Goal: Information Seeking & Learning: Learn about a topic

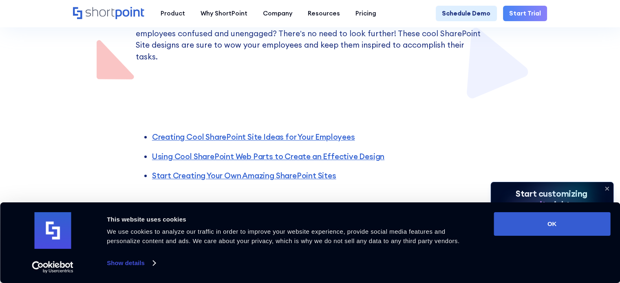
scroll to position [200, 0]
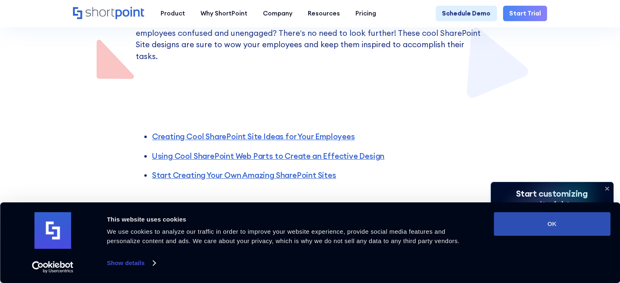
click at [554, 231] on button "OK" at bounding box center [551, 224] width 117 height 24
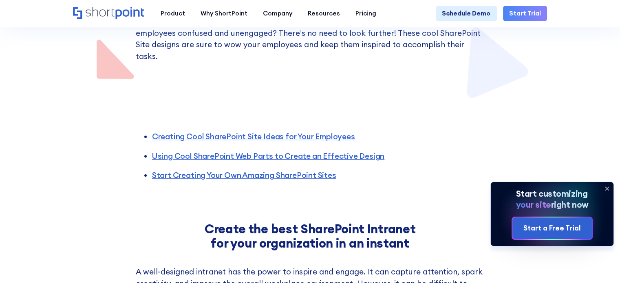
scroll to position [0, 0]
click at [607, 187] on icon at bounding box center [606, 188] width 13 height 13
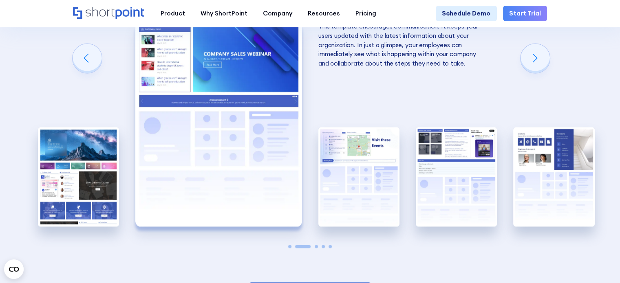
scroll to position [1393, 0]
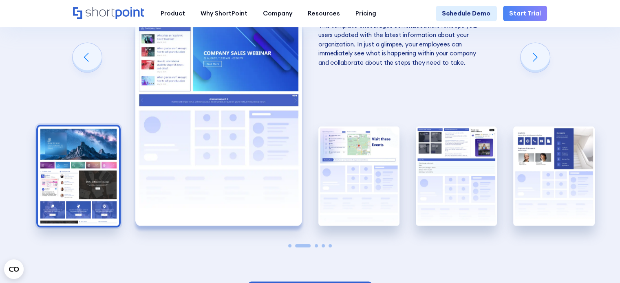
click at [75, 145] on img "1 / 5" at bounding box center [78, 176] width 81 height 100
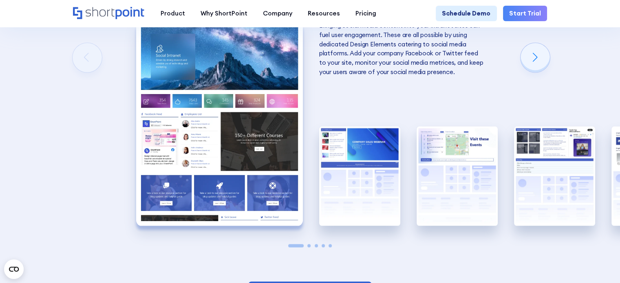
click at [168, 145] on img "1 / 5" at bounding box center [219, 123] width 167 height 205
drag, startPoint x: 168, startPoint y: 145, endPoint x: 81, endPoint y: 237, distance: 126.8
click at [81, 237] on div "Using Cool SharePoint Web Parts to Create an Effective Design Wondering where t…" at bounding box center [310, 44] width 620 height 564
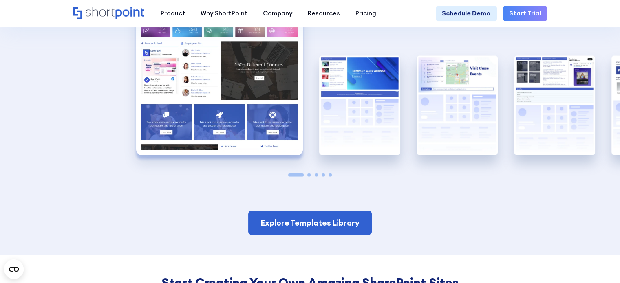
scroll to position [1465, 0]
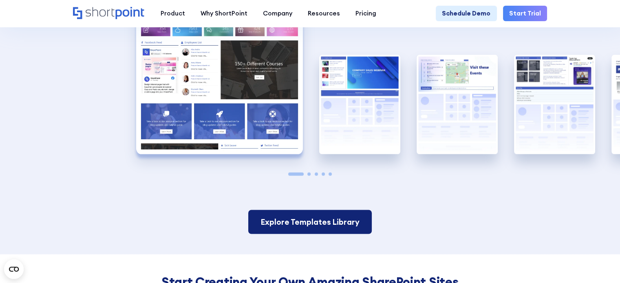
click at [331, 213] on link "Explore Templates Library" at bounding box center [309, 222] width 123 height 24
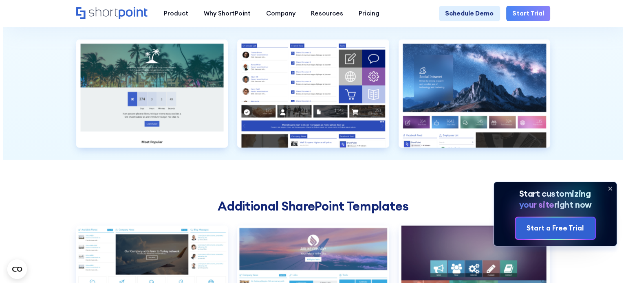
scroll to position [2145, 0]
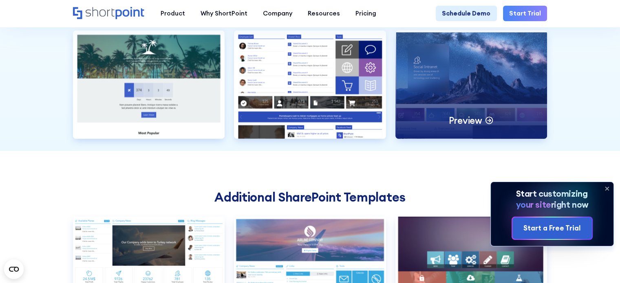
click at [410, 93] on div "Preview" at bounding box center [471, 85] width 152 height 108
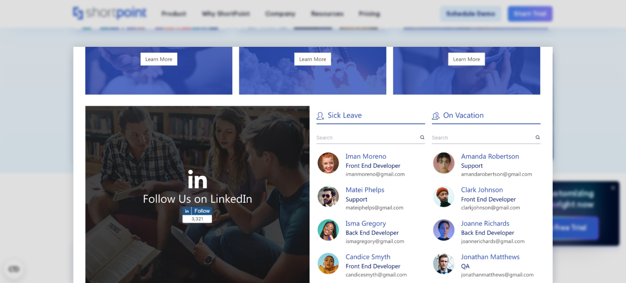
scroll to position [743, 0]
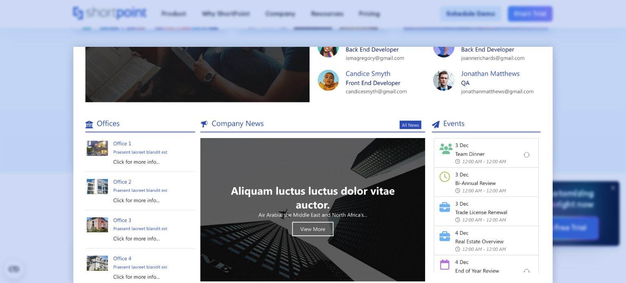
click at [606, 105] on div at bounding box center [313, 141] width 626 height 283
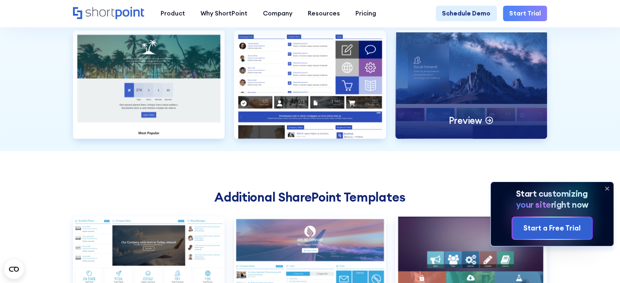
click at [455, 93] on div "Preview" at bounding box center [471, 85] width 152 height 108
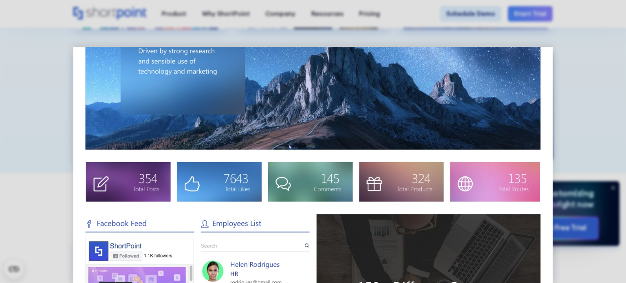
scroll to position [125, 0]
